Goal: Task Accomplishment & Management: Manage account settings

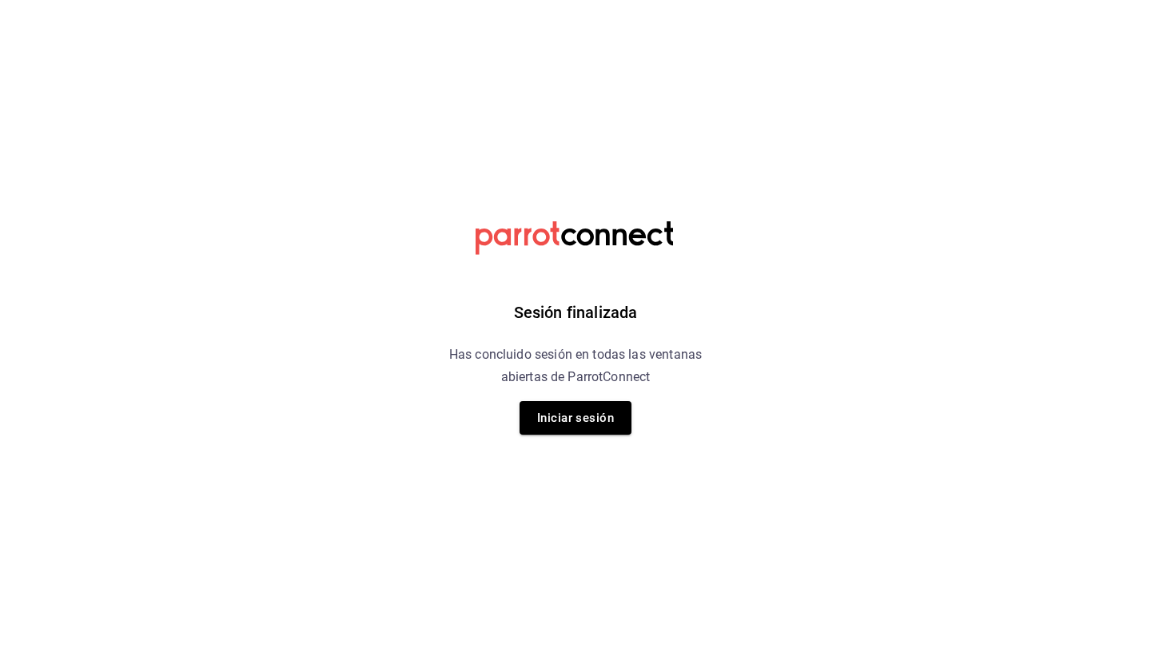
click at [750, 395] on div "Sesión finalizada Has concluido sesión en todas las ventanas abiertas de Parrot…" at bounding box center [576, 328] width 404 height 656
click at [589, 410] on button "Iniciar sesión" at bounding box center [575, 418] width 112 height 34
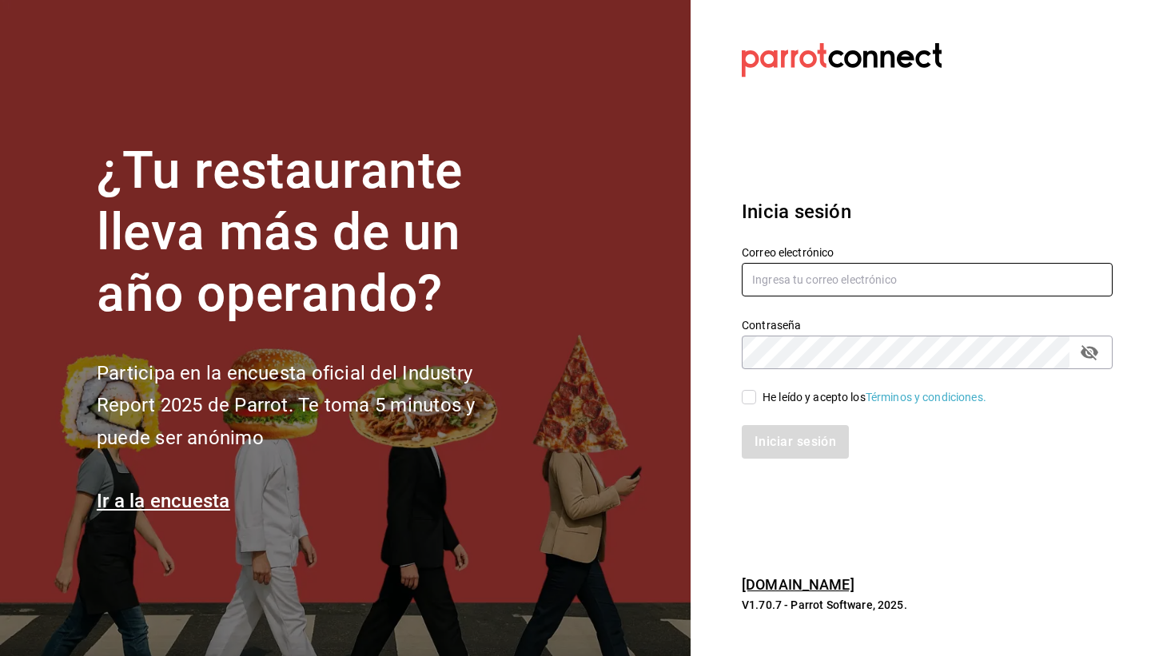
type input "[EMAIL_ADDRESS][DOMAIN_NAME]"
click at [750, 403] on input "He leído y acepto los Términos y condiciones." at bounding box center [749, 397] width 14 height 14
checkbox input "true"
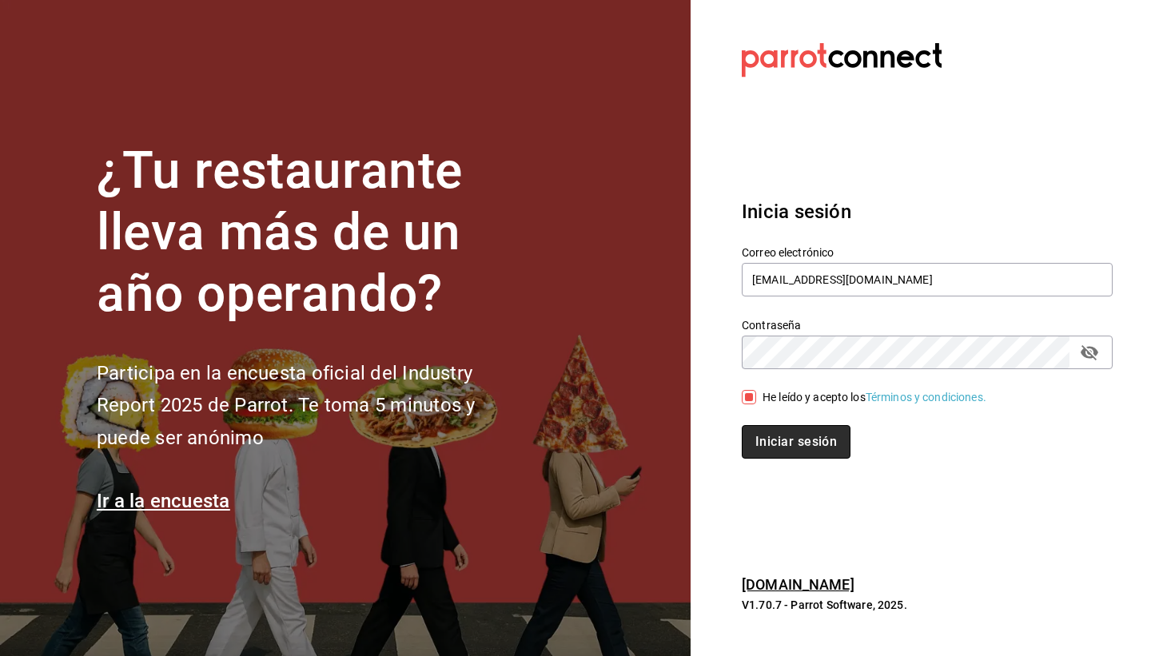
click at [779, 455] on button "Iniciar sesión" at bounding box center [796, 442] width 109 height 34
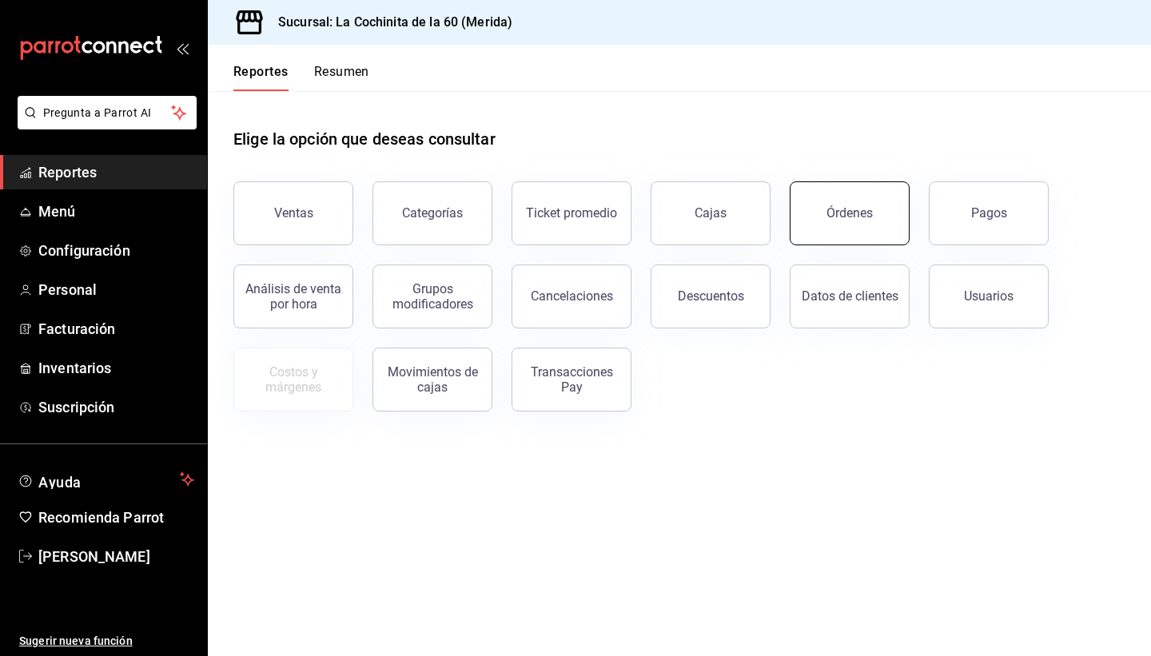
click at [837, 240] on button "Órdenes" at bounding box center [850, 213] width 120 height 64
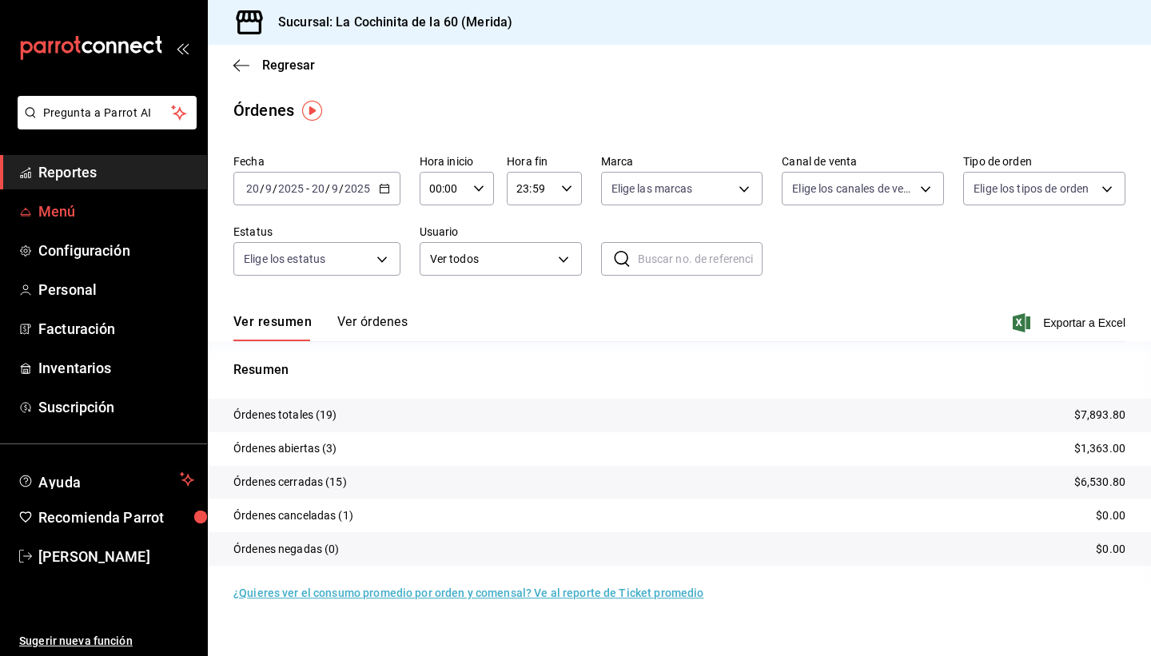
click at [71, 220] on span "Menú" at bounding box center [116, 212] width 156 height 22
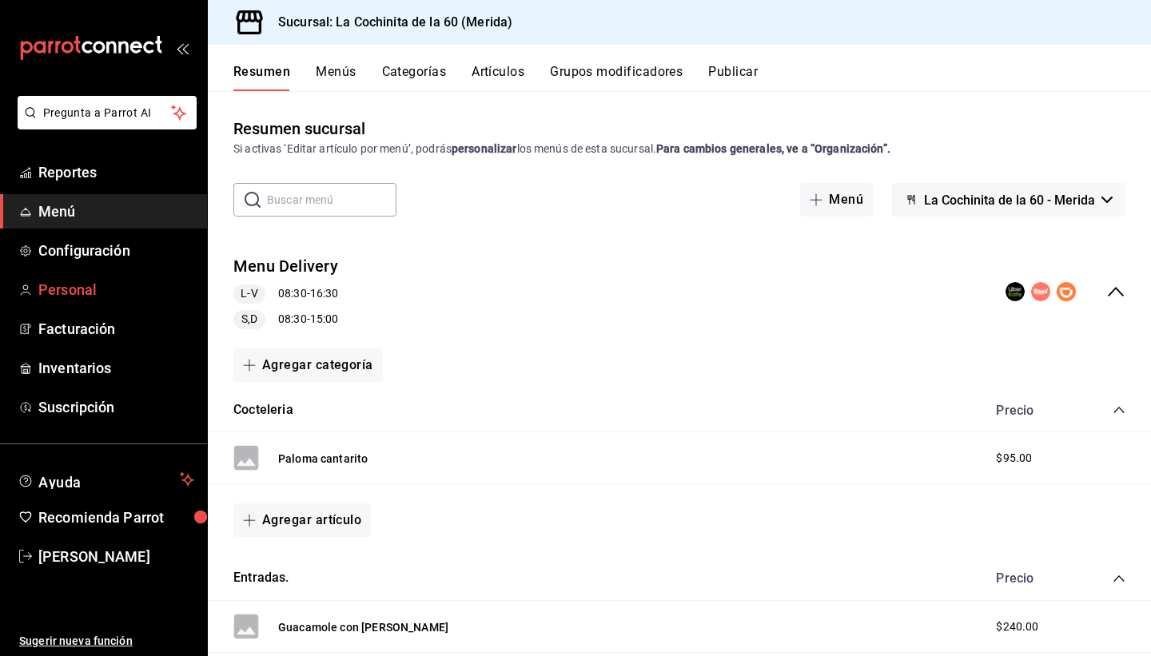
click at [103, 284] on span "Personal" at bounding box center [116, 290] width 156 height 22
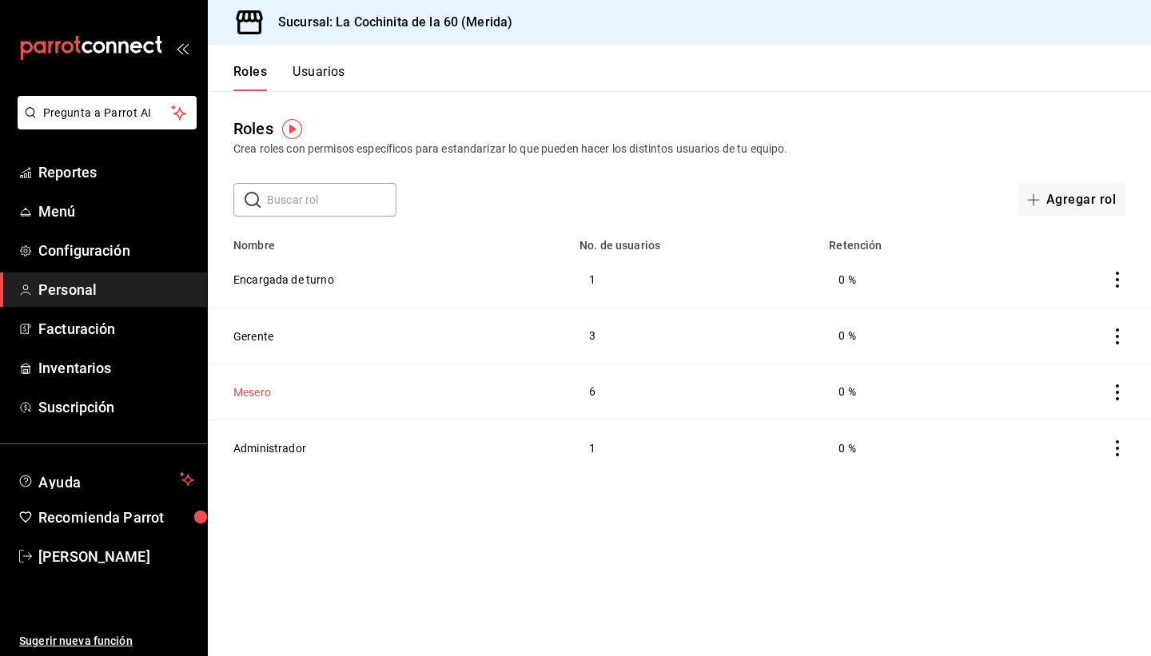
click at [257, 388] on button "Mesero" at bounding box center [252, 392] width 38 height 16
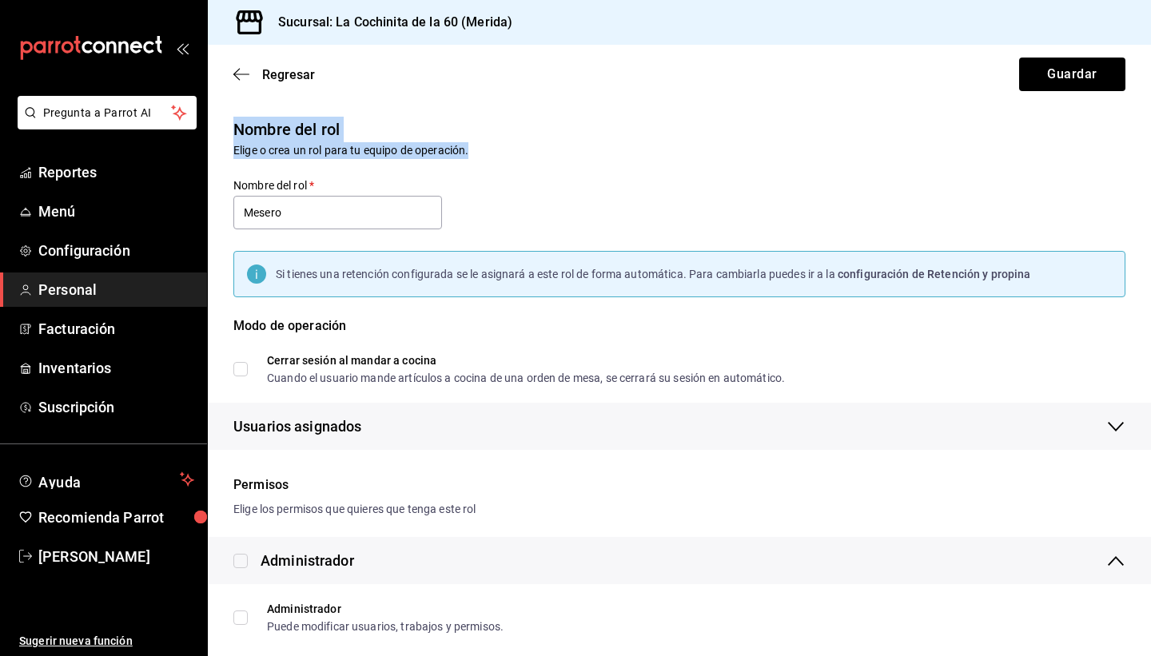
drag, startPoint x: 1144, startPoint y: 116, endPoint x: 1150, endPoint y: 149, distance: 33.2
click at [1150, 149] on html "Pregunta a Parrot AI Reportes Menú Configuración Personal Facturación Inventari…" at bounding box center [575, 328] width 1151 height 656
click at [1075, 181] on div "Nombre del rol Elige o crea un rol para tu equipo de operación. Nombre del rol …" at bounding box center [669, 273] width 911 height 352
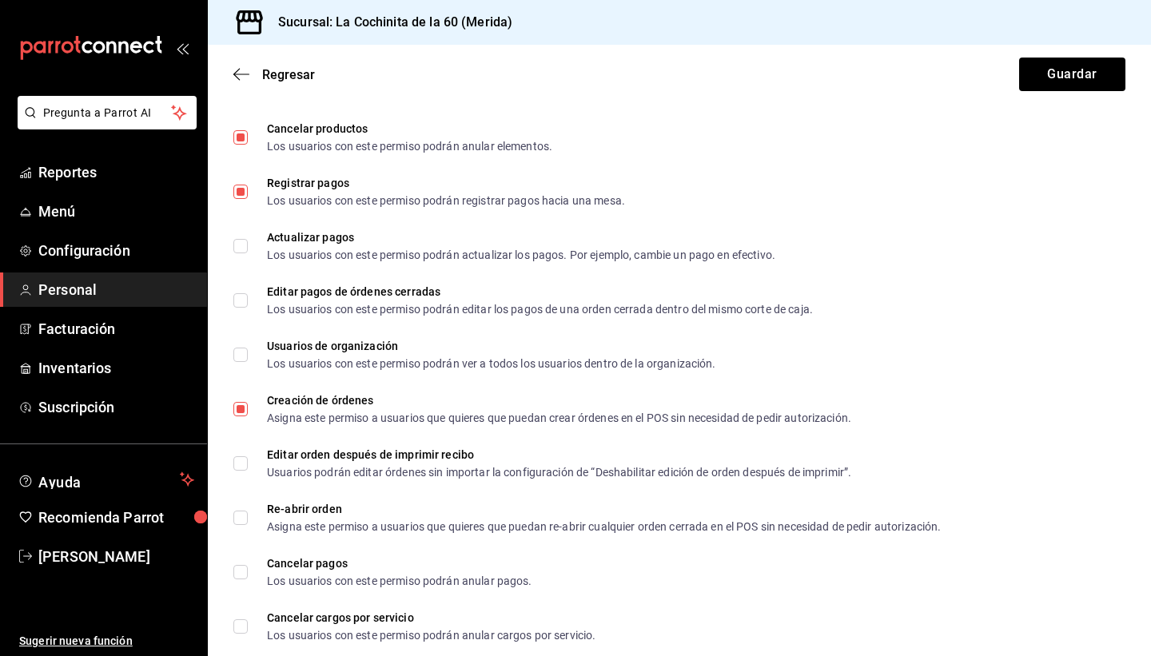
scroll to position [895, 0]
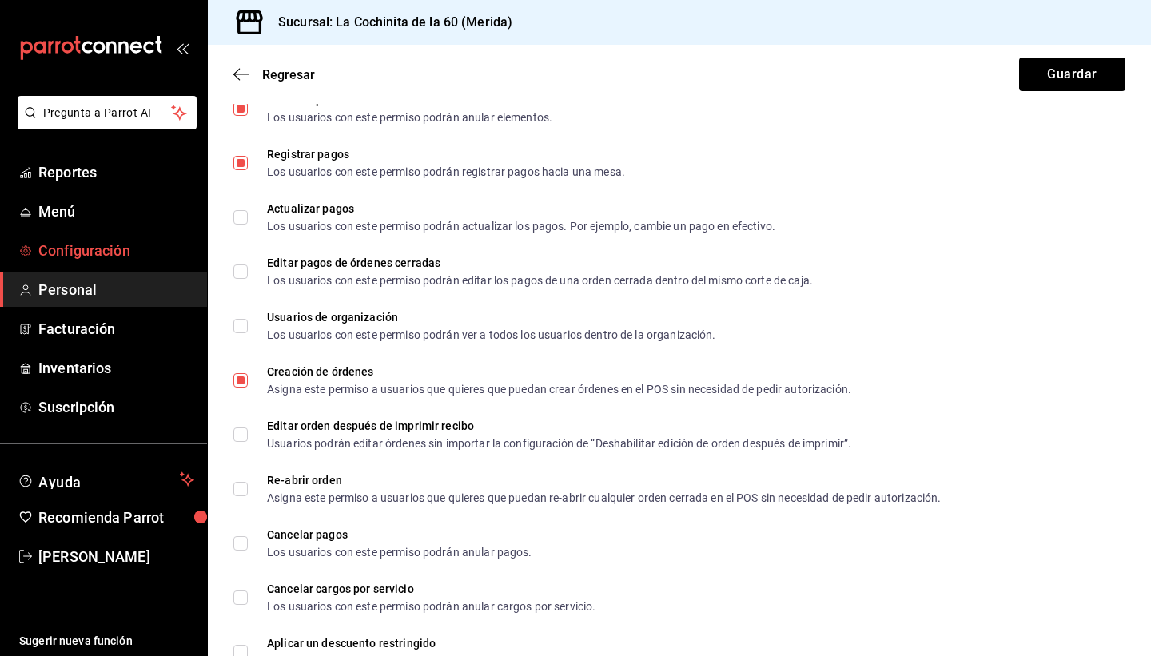
click at [80, 244] on span "Configuración" at bounding box center [116, 251] width 156 height 22
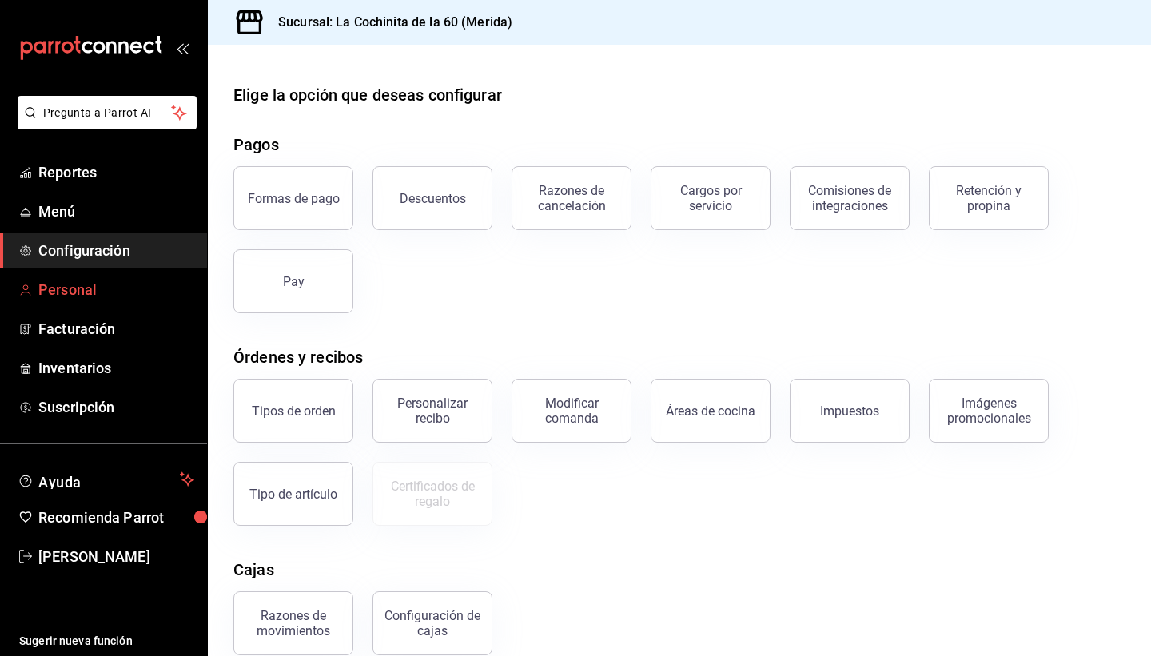
click at [80, 288] on span "Personal" at bounding box center [116, 290] width 156 height 22
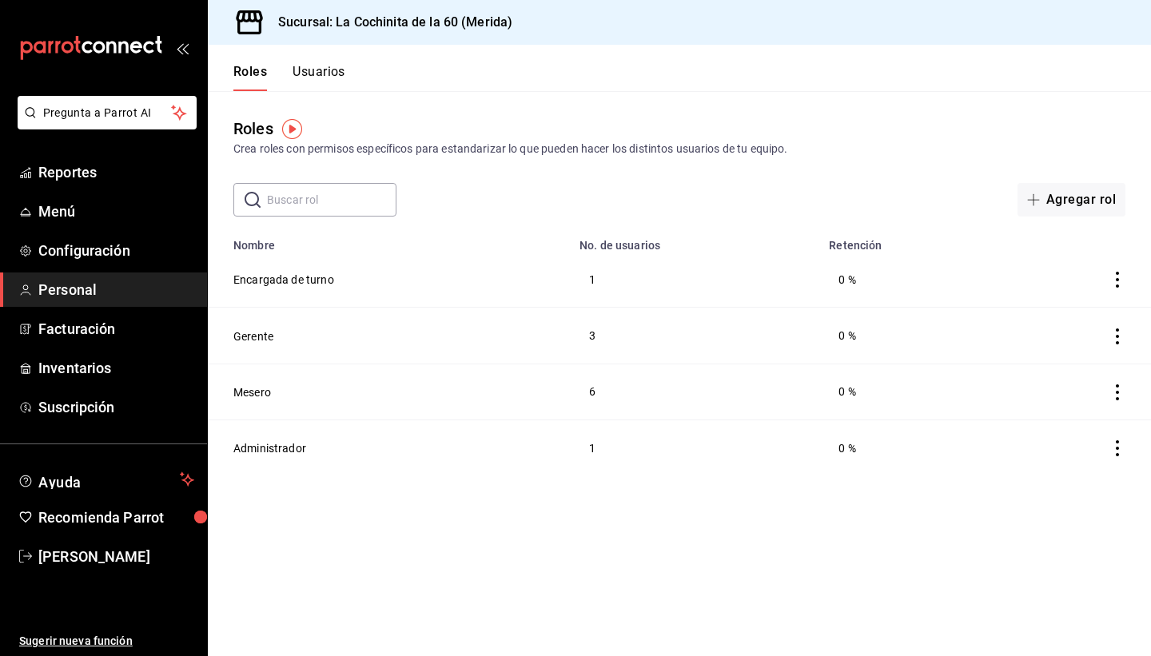
click at [312, 71] on button "Usuarios" at bounding box center [318, 77] width 53 height 27
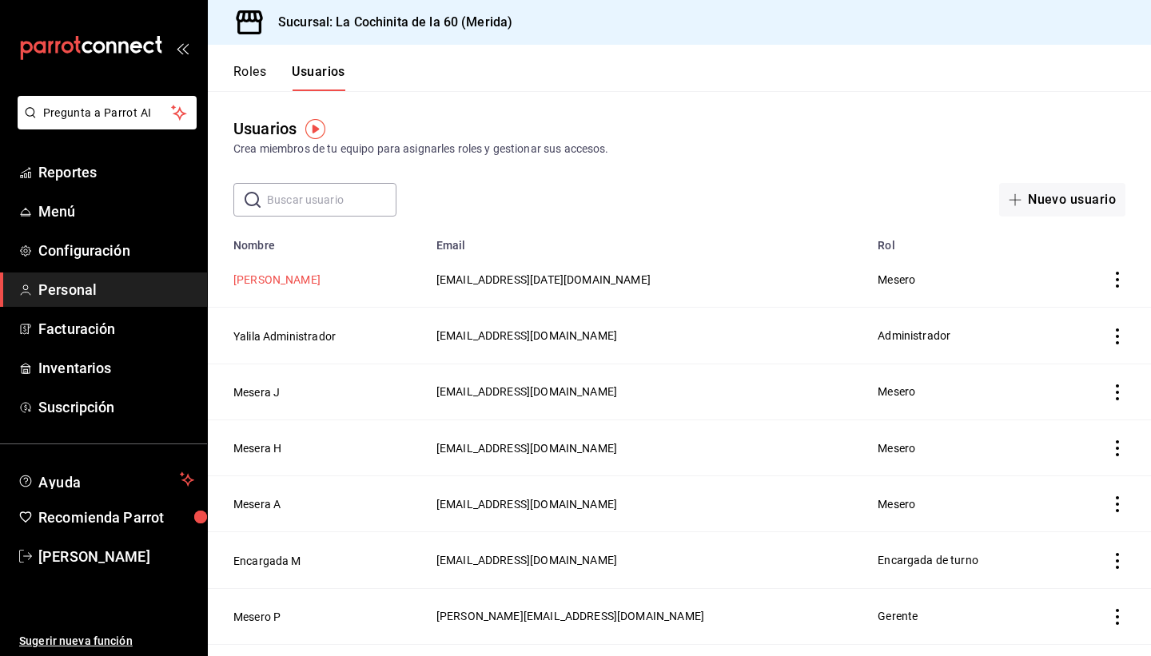
click at [280, 276] on button "[PERSON_NAME]" at bounding box center [276, 280] width 87 height 16
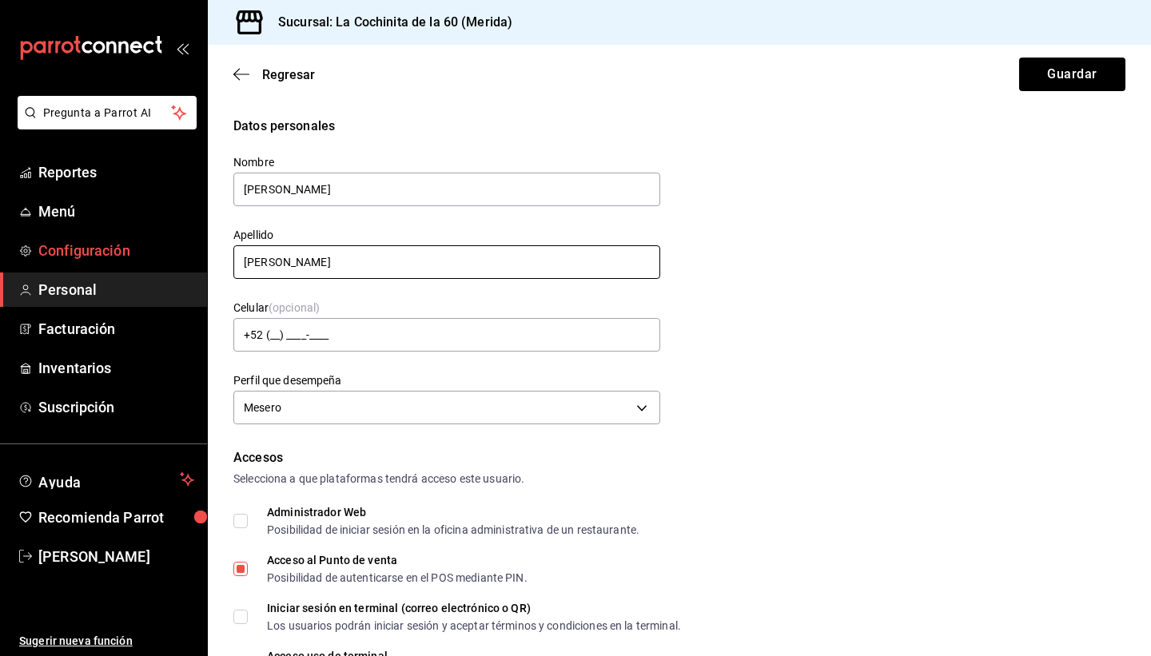
drag, startPoint x: 305, startPoint y: 259, endPoint x: 174, endPoint y: 261, distance: 131.1
click at [174, 261] on div "Pregunta a Parrot AI Reportes Menú Configuración Personal Facturación Inventari…" at bounding box center [575, 328] width 1151 height 656
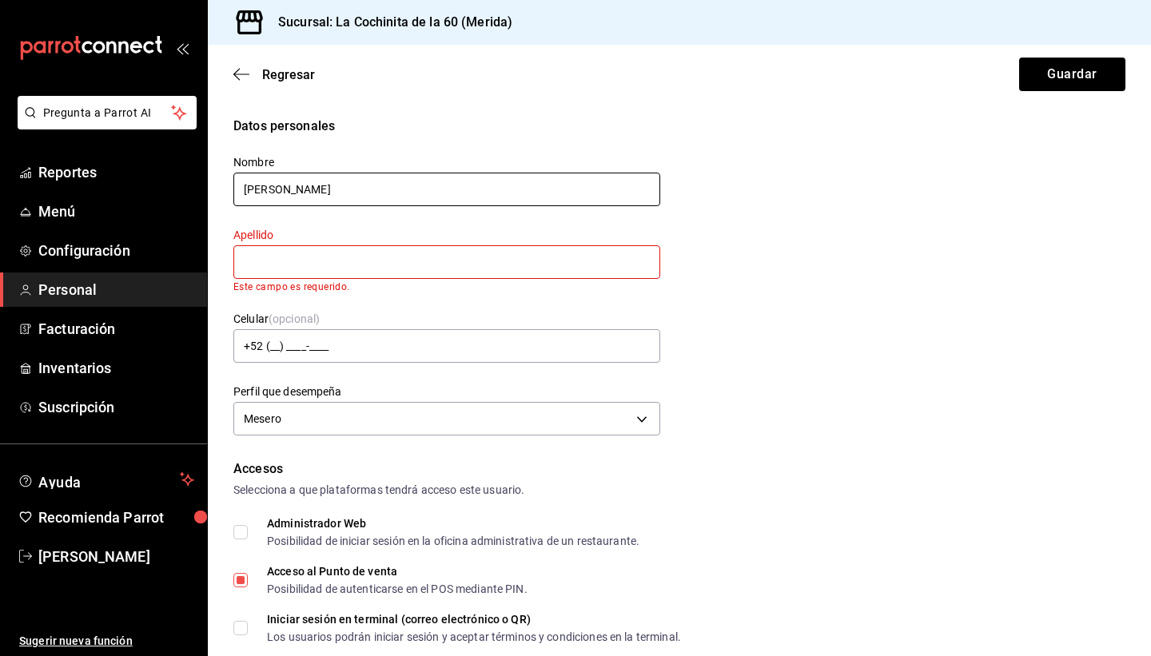
drag, startPoint x: 292, startPoint y: 181, endPoint x: 248, endPoint y: 198, distance: 47.8
click at [248, 198] on input "[PERSON_NAME]" at bounding box center [446, 190] width 427 height 34
type input "Mesera"
click at [253, 262] on input "text" at bounding box center [446, 262] width 427 height 34
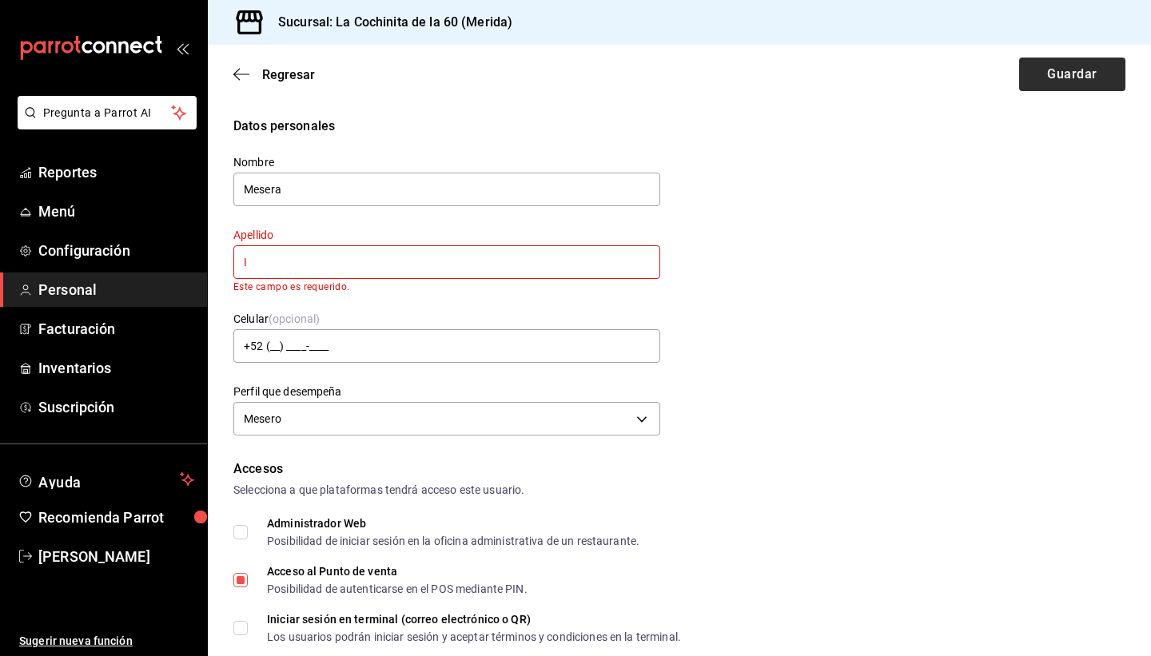
type input "I"
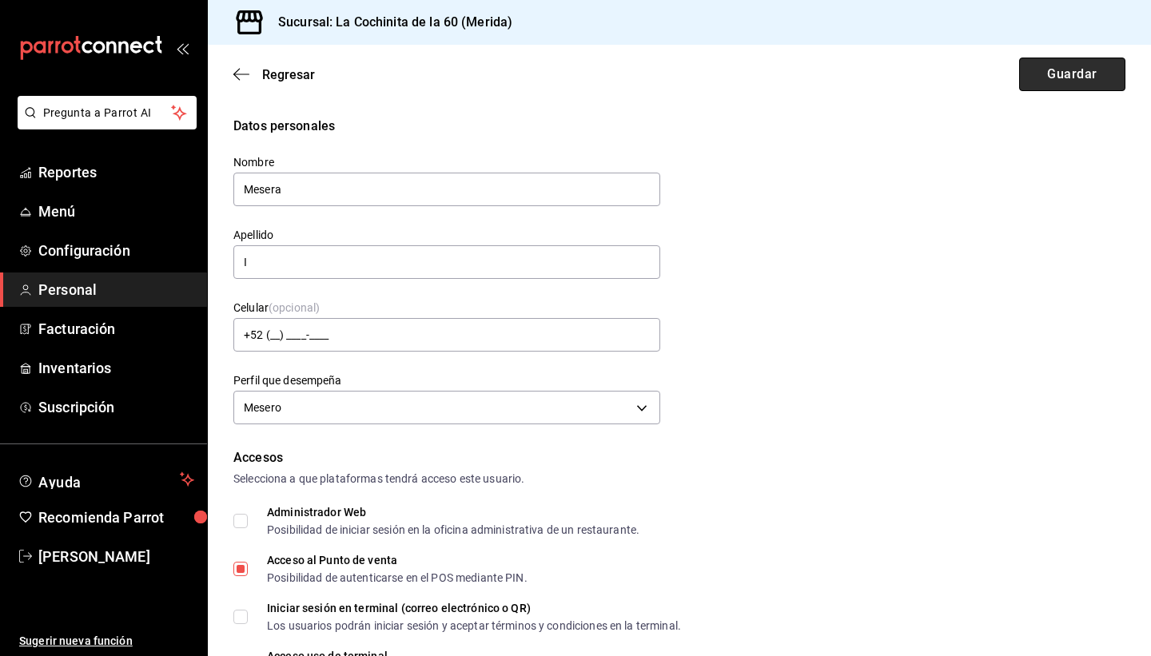
click at [1056, 67] on button "Guardar" at bounding box center [1072, 75] width 106 height 34
